Goal: Download file/media

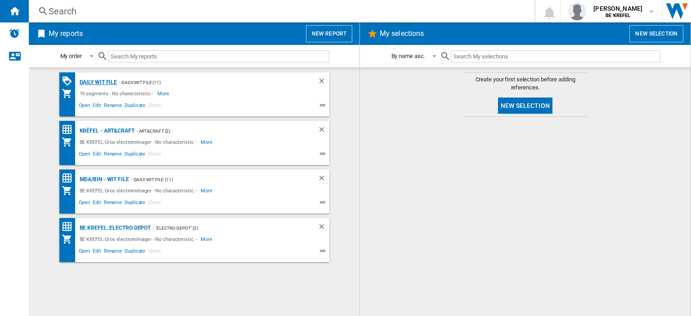
click at [95, 80] on div "Daily WIT file" at bounding box center [97, 82] width 40 height 11
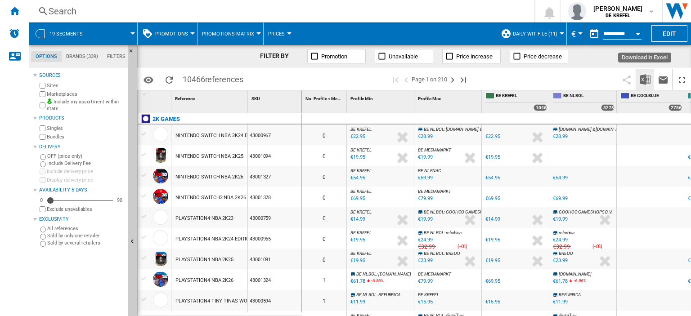
click at [648, 81] on img "Download in Excel" at bounding box center [644, 79] width 11 height 11
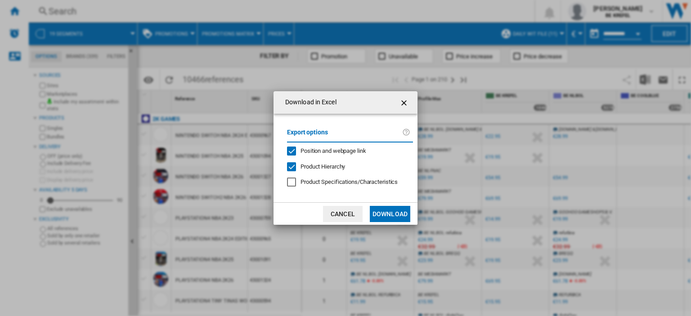
click at [399, 210] on button "Download" at bounding box center [390, 214] width 40 height 16
